Goal: Task Accomplishment & Management: Manage account settings

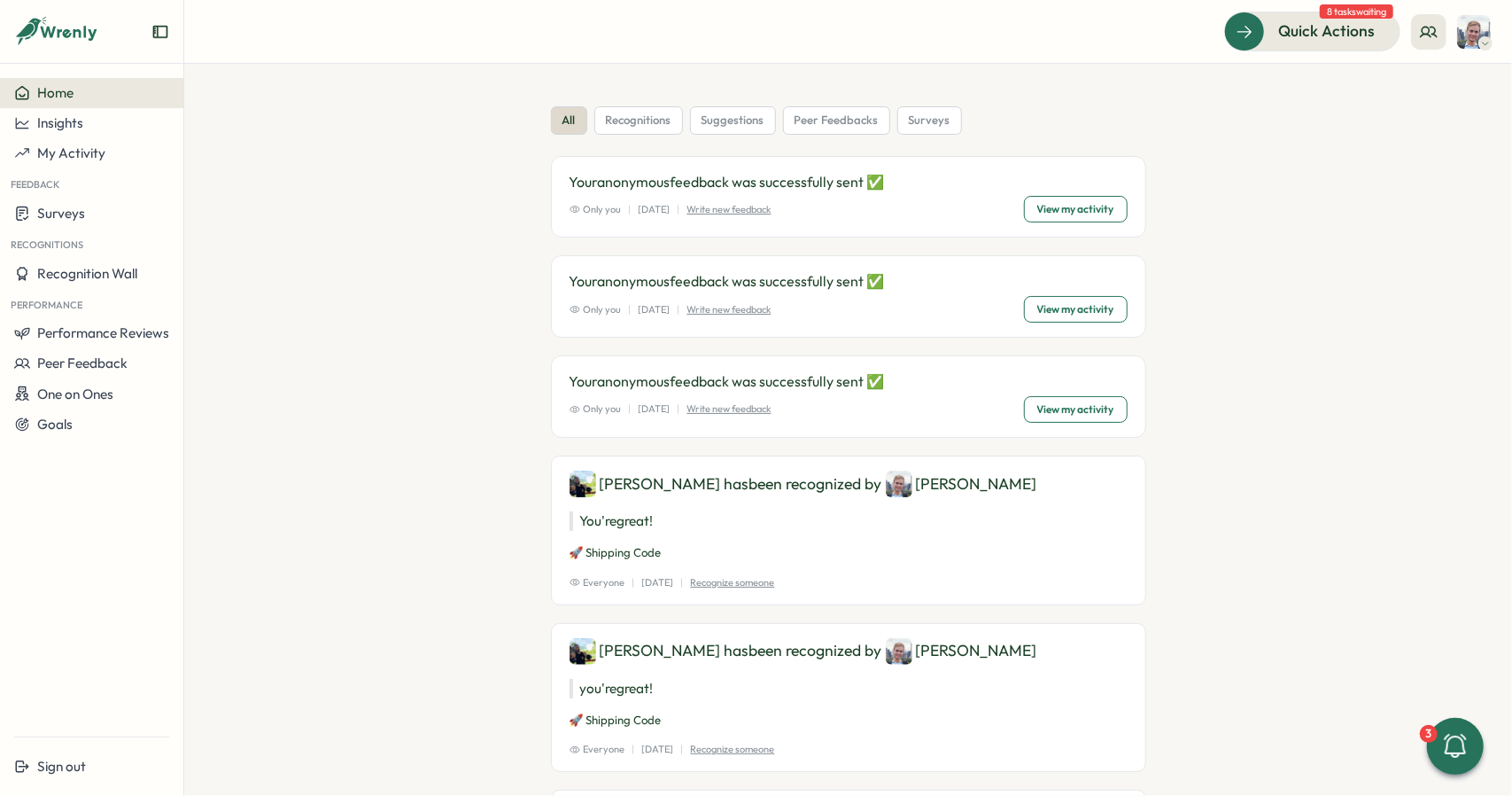
drag, startPoint x: 70, startPoint y: 91, endPoint x: 750, endPoint y: 69, distance: 680.4
click at [70, 91] on span "Home" at bounding box center [55, 93] width 37 height 17
click at [48, 764] on span "Sign out" at bounding box center [62, 766] width 49 height 17
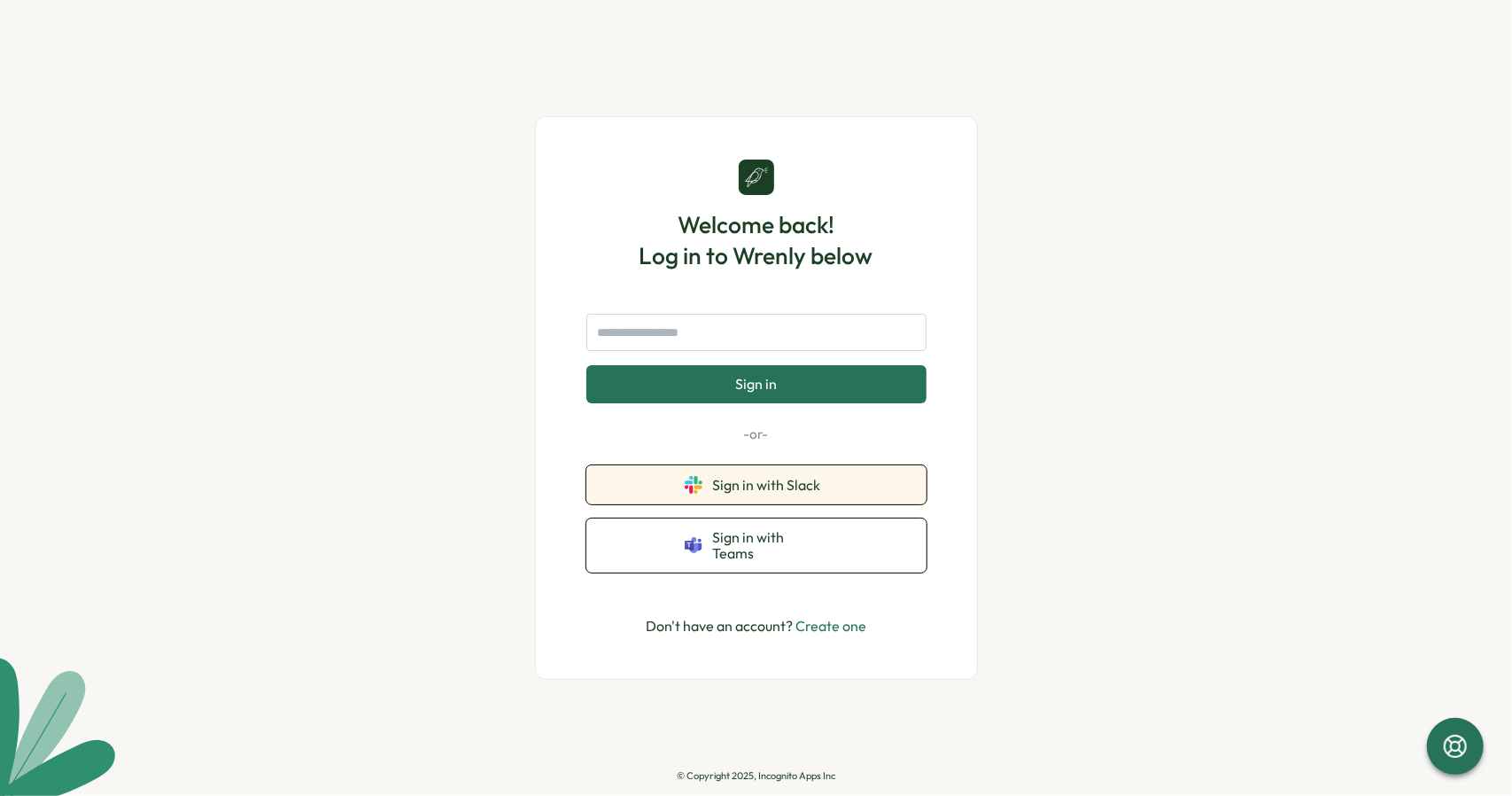
click at [803, 503] on button "Sign in with Slack" at bounding box center [756, 484] width 340 height 39
